Goal: Task Accomplishment & Management: Manage account settings

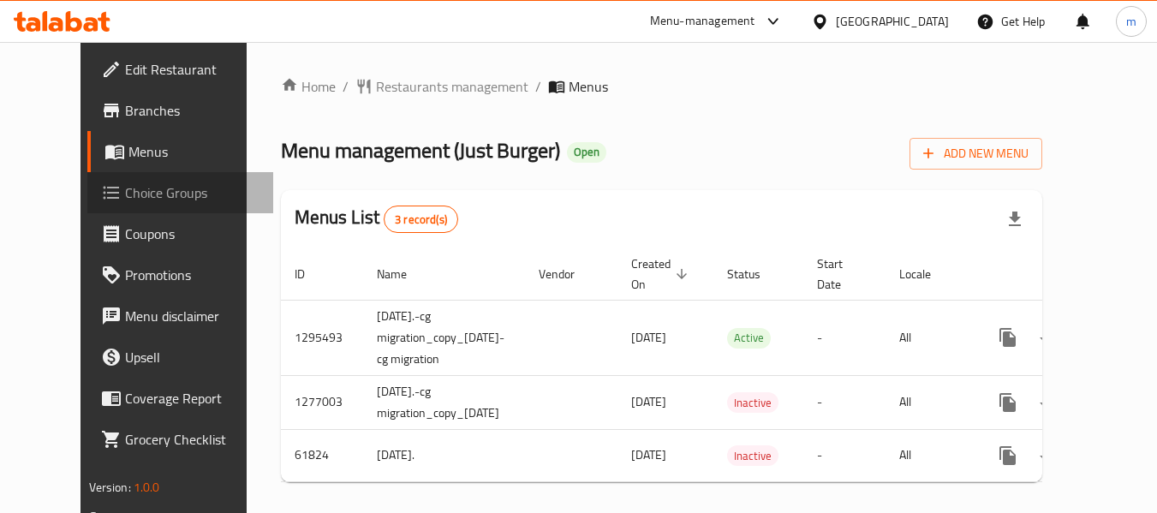
click at [125, 191] on span "Choice Groups" at bounding box center [192, 192] width 135 height 21
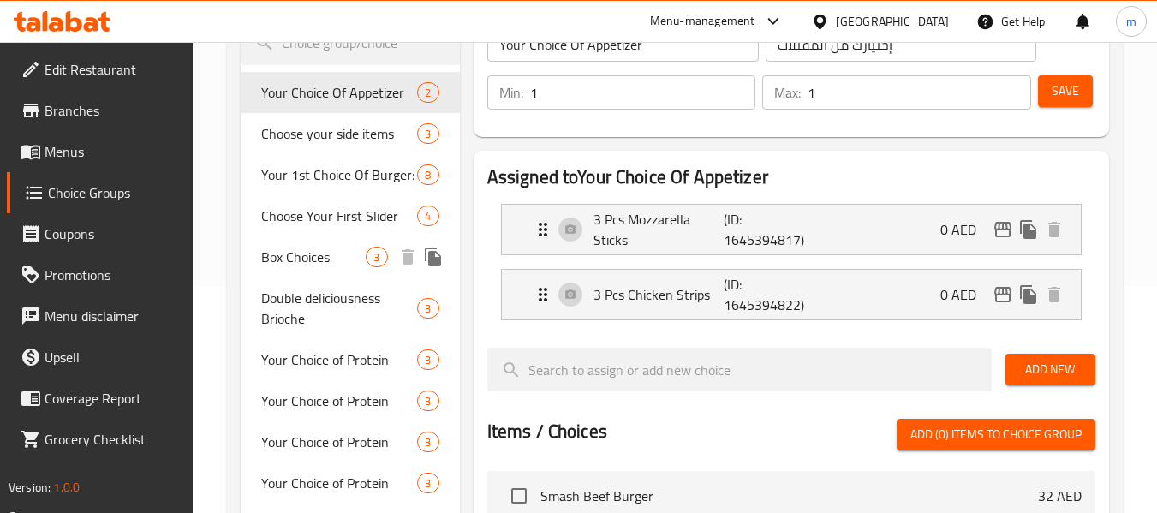
scroll to position [257, 0]
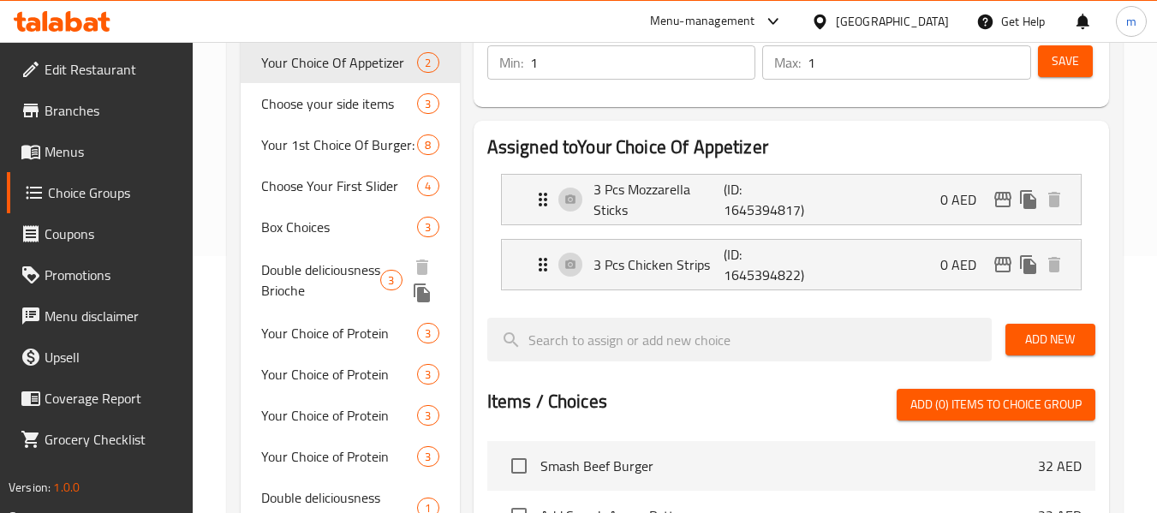
click at [315, 291] on span "Double deliciousness Brioche" at bounding box center [320, 279] width 119 height 41
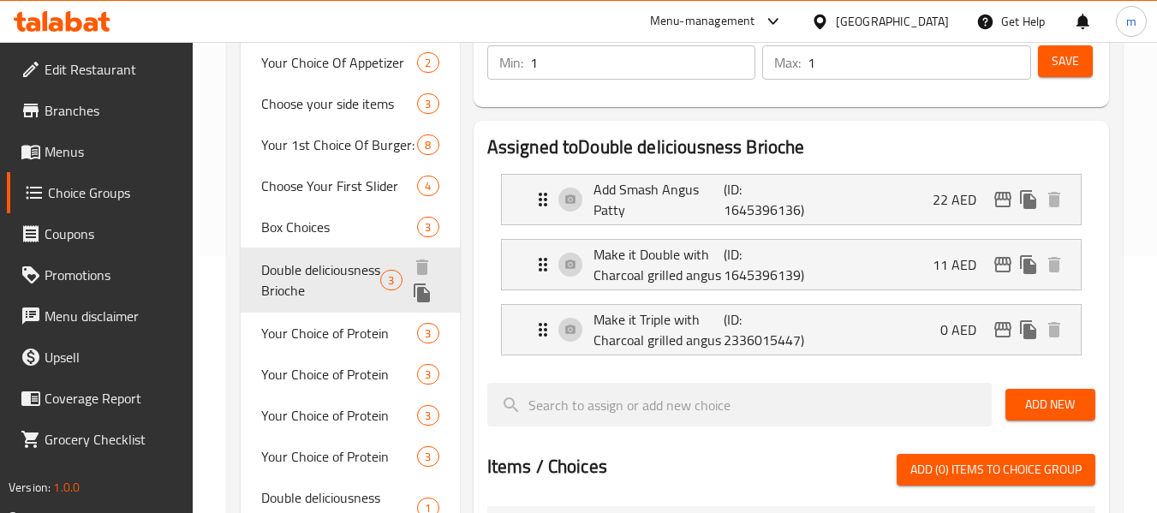
type input "Double deliciousness Brioche"
type input "لذة دبل بريوش"
type input "0"
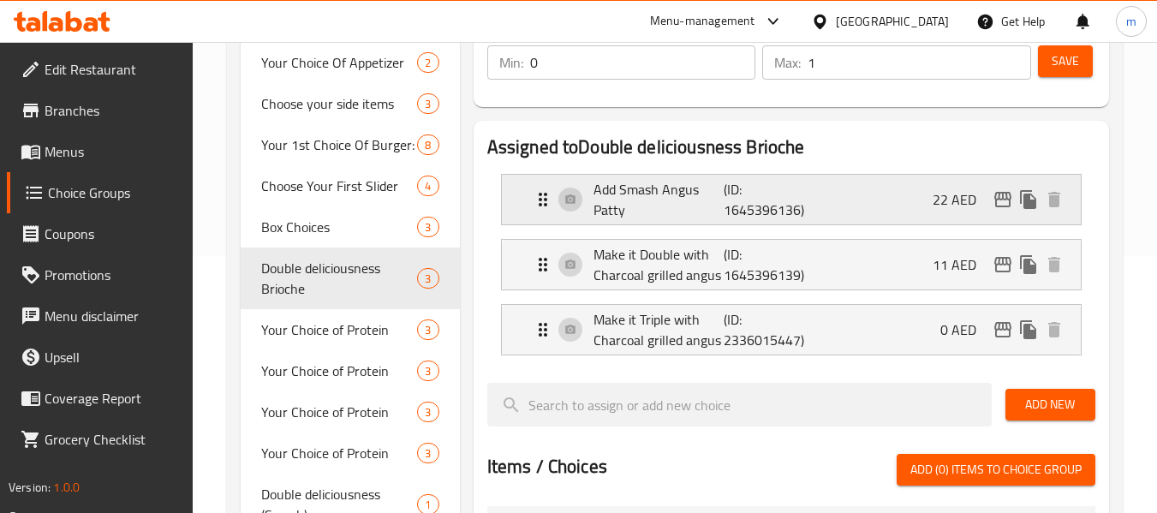
click at [676, 197] on p "Add Smash Angus Patty" at bounding box center [658, 199] width 131 height 41
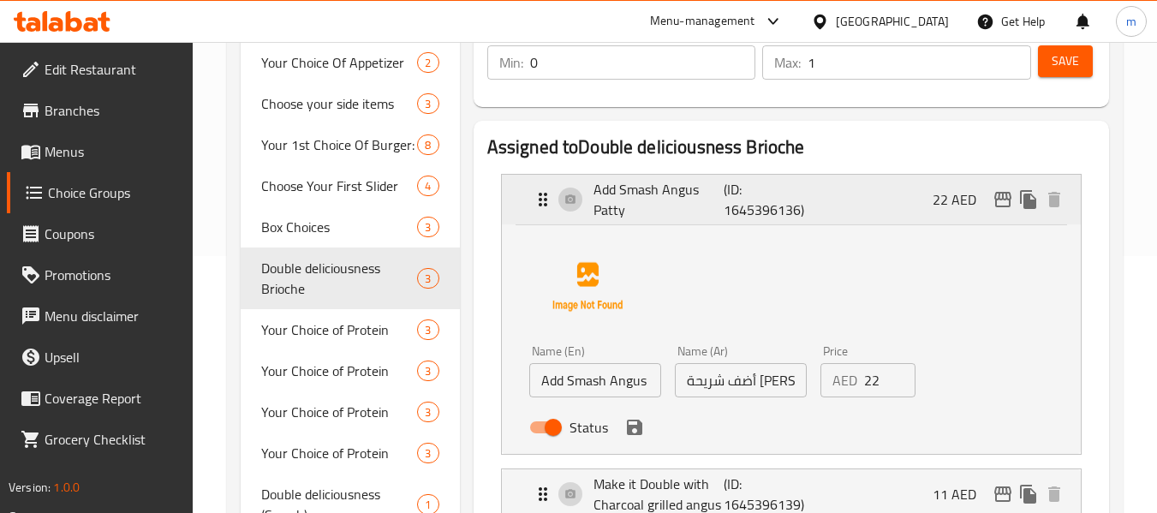
scroll to position [0, 0]
